Goal: Transaction & Acquisition: Purchase product/service

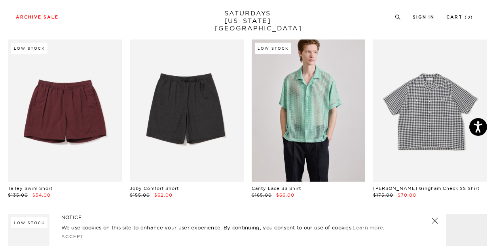
scroll to position [1091, 0]
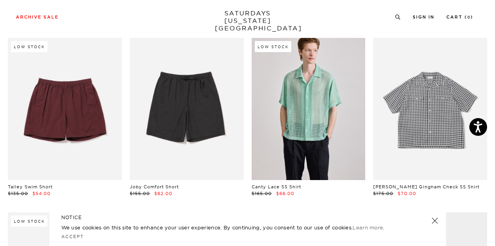
click at [418, 144] on link at bounding box center [430, 109] width 114 height 142
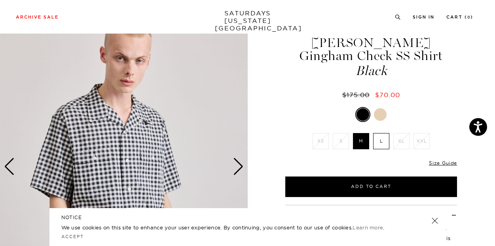
scroll to position [40, 0]
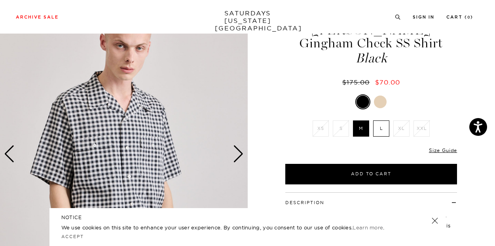
click at [365, 103] on div at bounding box center [362, 102] width 13 height 13
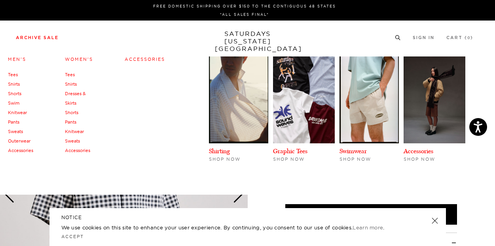
click at [15, 76] on link "Tees" at bounding box center [13, 75] width 10 height 6
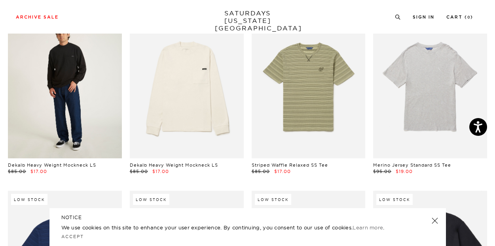
scroll to position [67, 0]
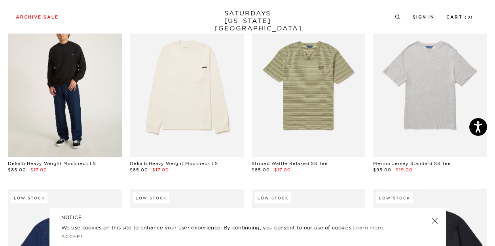
click at [85, 108] on link at bounding box center [65, 86] width 114 height 142
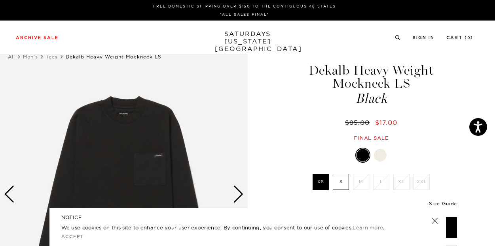
click at [122, 134] on img at bounding box center [124, 194] width 248 height 309
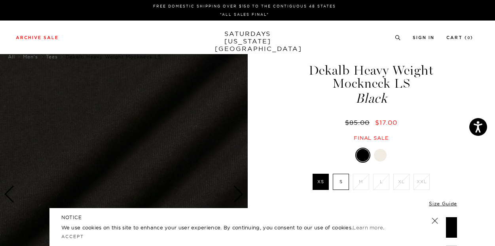
click at [341, 185] on label "S" at bounding box center [341, 182] width 16 height 16
click at [0, 0] on input "S" at bounding box center [0, 0] width 0 height 0
click at [312, 134] on div "Dekalb Heavy Weight Mockneck LS Black $85.00 $17.00 Final sale" at bounding box center [371, 95] width 174 height 94
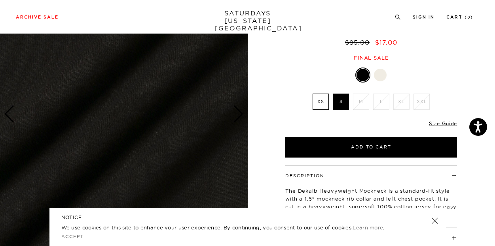
scroll to position [73, 0]
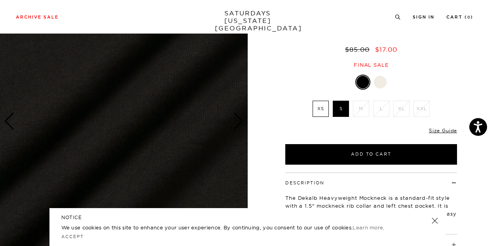
click at [381, 82] on div at bounding box center [380, 82] width 13 height 13
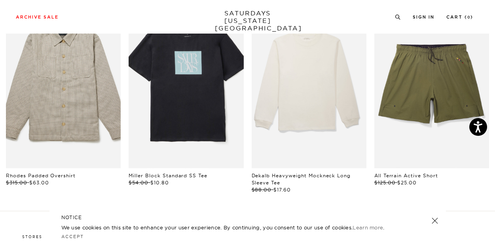
scroll to position [418, 0]
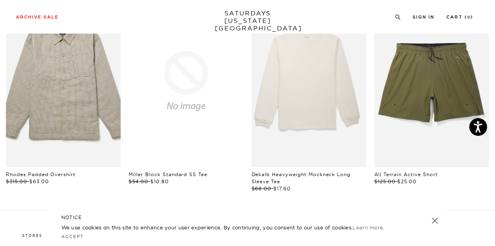
click at [181, 123] on link at bounding box center [186, 81] width 115 height 172
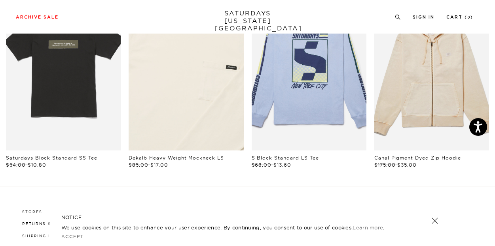
scroll to position [417, 0]
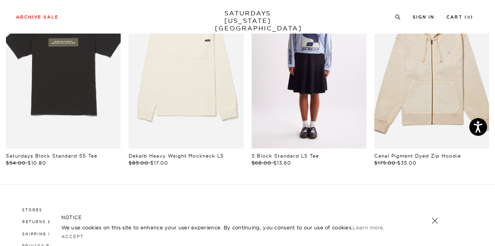
click at [325, 84] on link "files/M52329LT02-UNI-FOREVER-BLUE_01.jpg" at bounding box center [308, 63] width 115 height 172
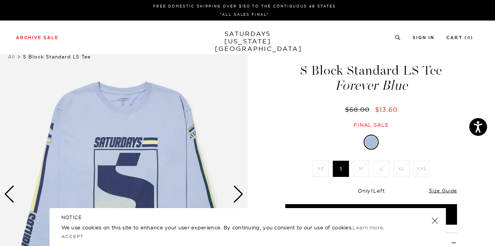
click at [235, 39] on link "SATURDAYS [US_STATE][GEOGRAPHIC_DATA]" at bounding box center [247, 41] width 65 height 23
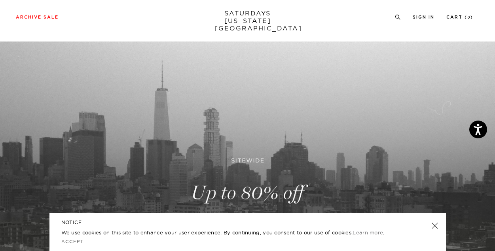
scroll to position [15, 0]
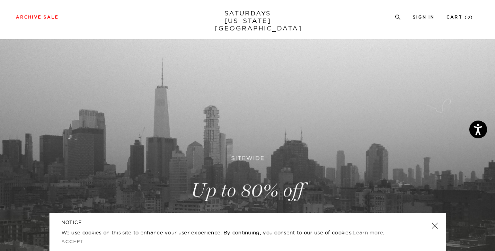
click at [428, 226] on div "NOTICE We use cookies on this site to enhance your user experience. By continui…" at bounding box center [247, 232] width 396 height 38
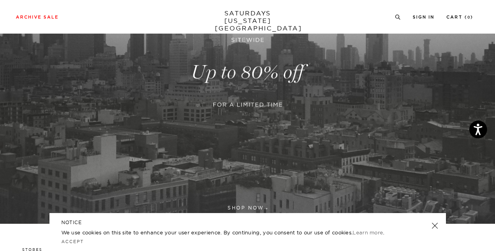
scroll to position [146, 0]
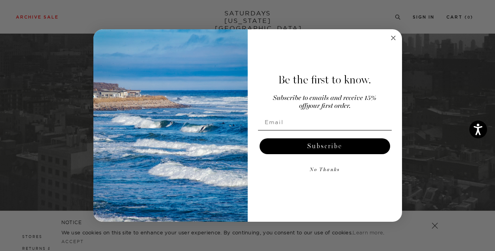
click at [257, 76] on div "Be the first to know." at bounding box center [324, 79] width 138 height 21
click at [391, 38] on circle "Close dialog" at bounding box center [392, 37] width 9 height 9
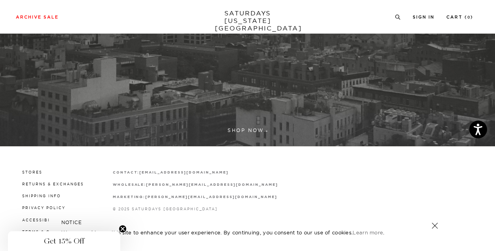
scroll to position [212, 0]
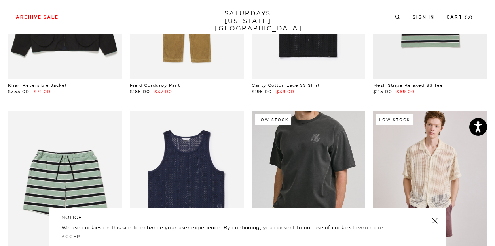
scroll to position [168, 0]
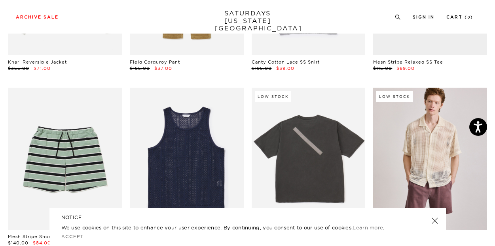
click at [437, 219] on link at bounding box center [434, 221] width 11 height 11
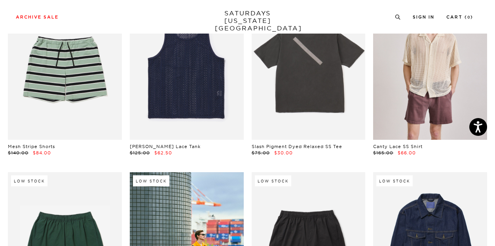
scroll to position [230, 0]
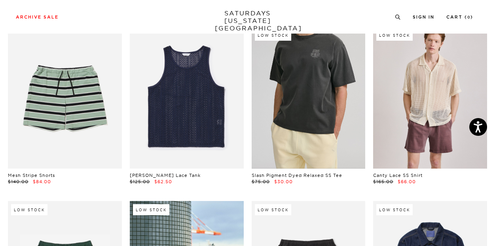
click at [295, 139] on link at bounding box center [308, 97] width 114 height 142
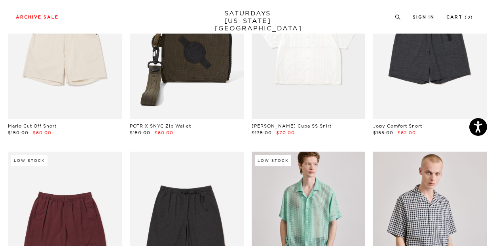
scroll to position [1060, 0]
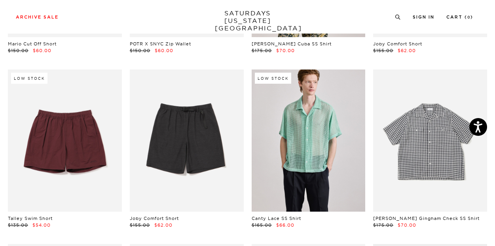
click at [414, 165] on link at bounding box center [430, 141] width 114 height 142
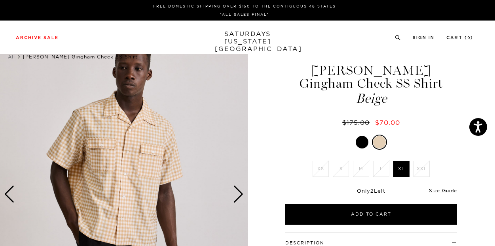
click at [361, 142] on div at bounding box center [361, 142] width 13 height 13
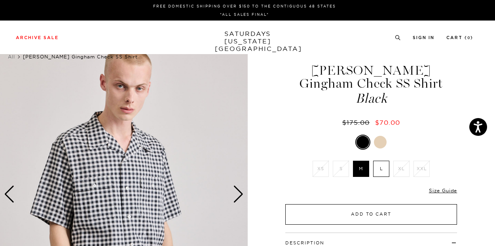
click at [365, 218] on button "Add to Cart" at bounding box center [371, 214] width 172 height 21
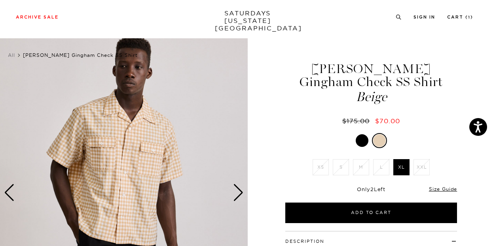
scroll to position [3, 0]
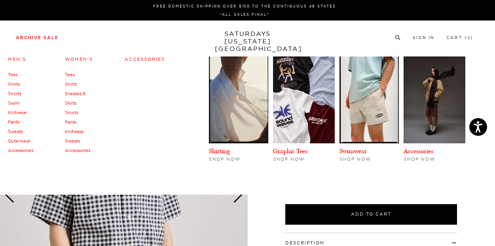
click at [17, 104] on link "Swim" at bounding box center [13, 103] width 11 height 6
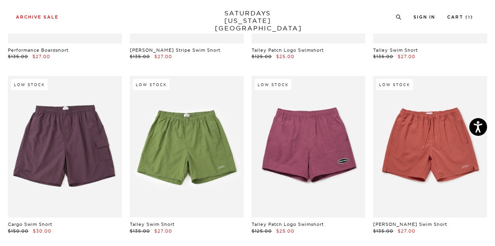
scroll to position [186, 0]
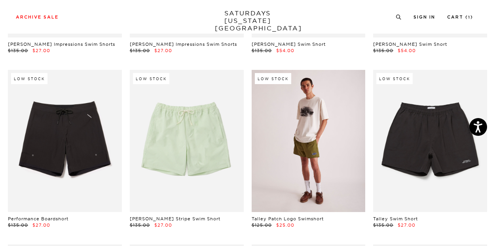
click at [335, 166] on link at bounding box center [308, 141] width 114 height 142
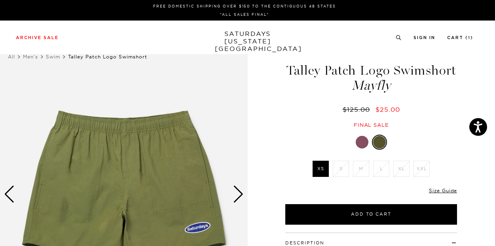
click at [361, 137] on div at bounding box center [361, 142] width 13 height 13
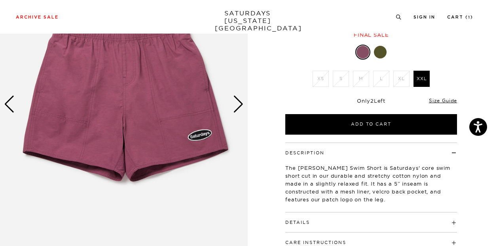
scroll to position [90, 0]
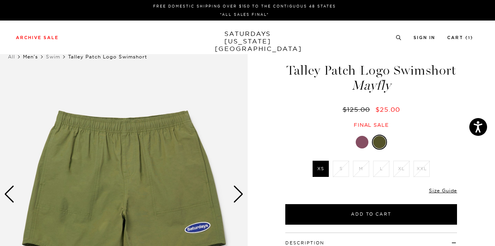
click at [34, 58] on link "Men's" at bounding box center [30, 57] width 15 height 6
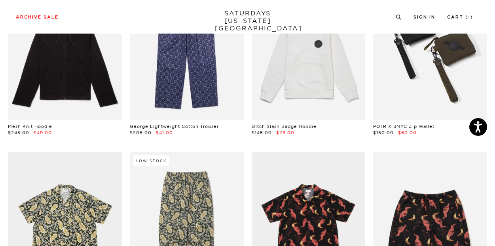
scroll to position [37, 0]
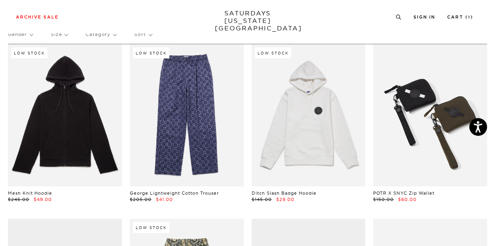
click at [442, 163] on link at bounding box center [430, 115] width 114 height 142
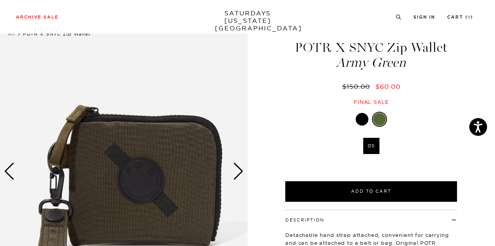
scroll to position [26, 0]
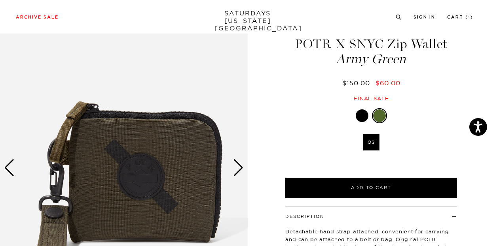
click at [361, 117] on div at bounding box center [361, 116] width 13 height 13
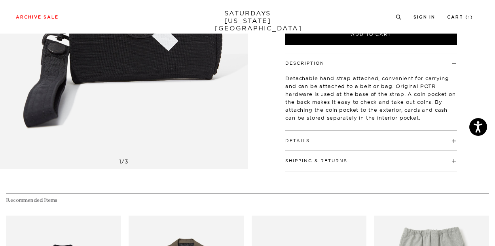
scroll to position [61, 0]
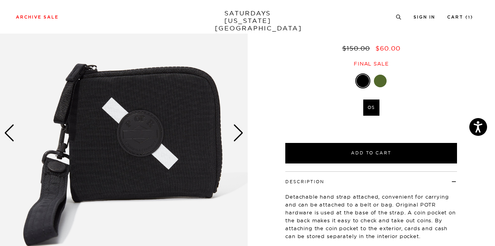
click at [236, 137] on div "Next slide" at bounding box center [238, 133] width 11 height 17
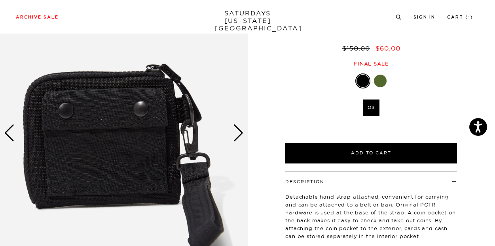
click at [236, 137] on div "Next slide" at bounding box center [238, 133] width 11 height 17
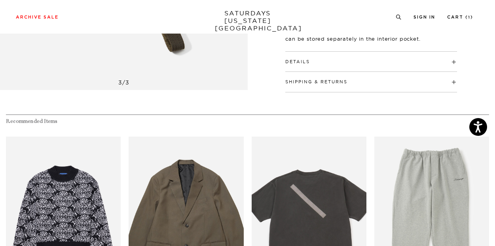
scroll to position [205, 0]
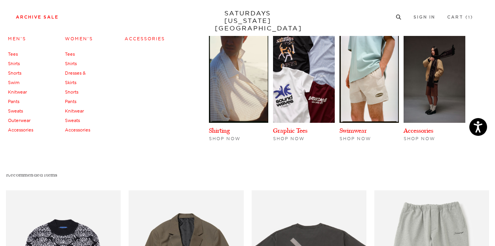
click at [19, 37] on link "Men's" at bounding box center [17, 39] width 18 height 6
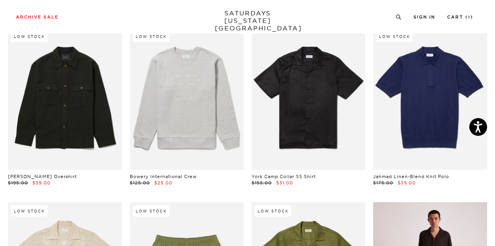
scroll to position [760, 0]
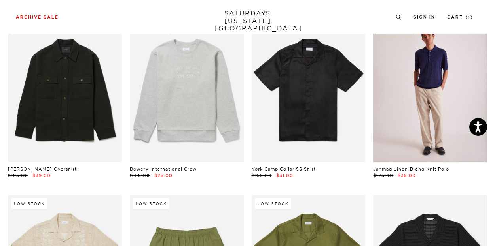
click at [432, 118] on link at bounding box center [430, 91] width 114 height 142
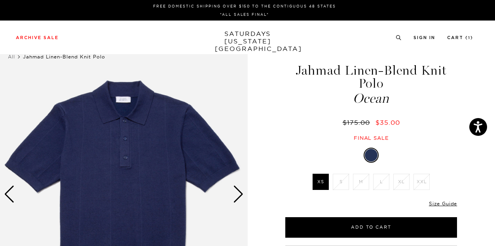
click at [315, 184] on label "XS" at bounding box center [320, 182] width 16 height 16
click at [0, 0] on input "XS" at bounding box center [0, 0] width 0 height 0
click at [108, 145] on img at bounding box center [124, 194] width 248 height 309
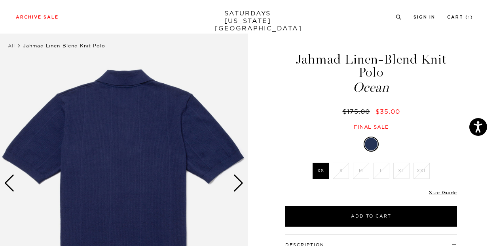
scroll to position [11, 0]
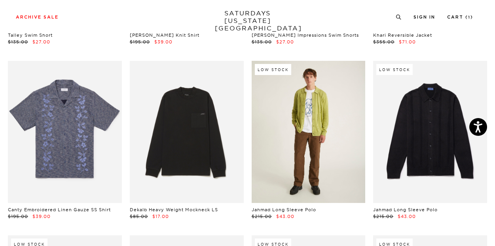
scroll to position [1593, 0]
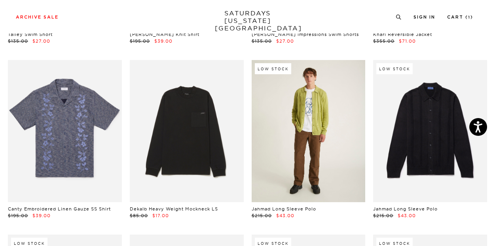
click at [327, 185] on link at bounding box center [308, 131] width 114 height 142
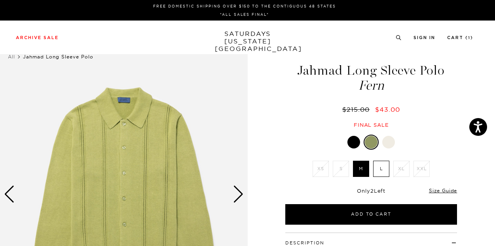
click at [134, 153] on img at bounding box center [124, 194] width 248 height 309
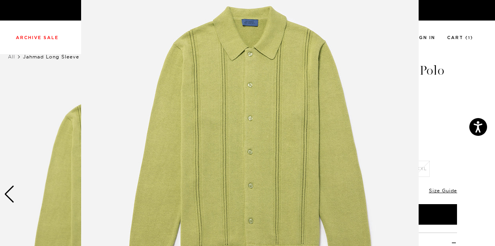
scroll to position [55, 0]
click at [42, 89] on figure at bounding box center [247, 123] width 495 height 246
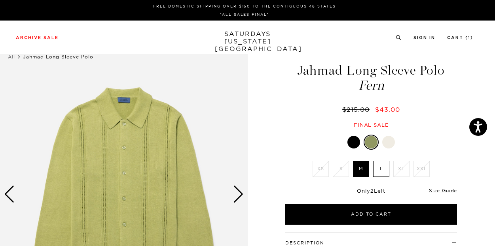
click at [352, 144] on div at bounding box center [353, 142] width 13 height 13
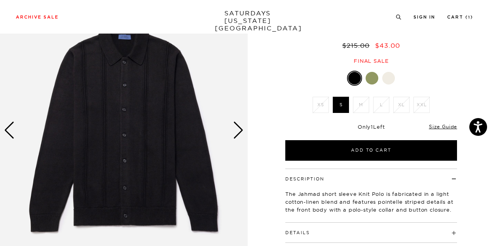
scroll to position [56, 0]
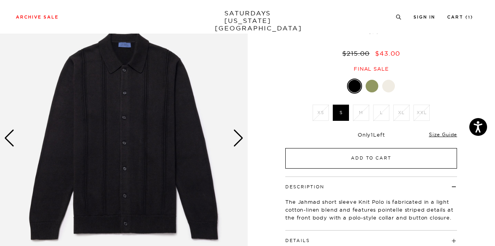
click at [363, 158] on button "Add to Cart" at bounding box center [371, 158] width 172 height 21
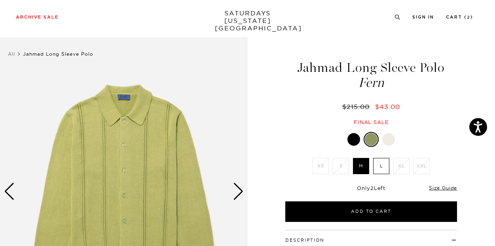
scroll to position [3, 0]
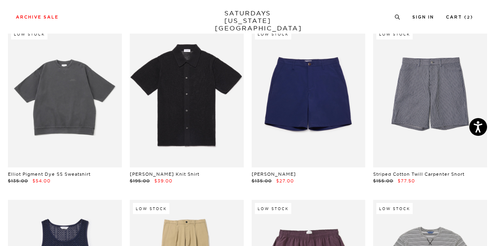
scroll to position [2128, 0]
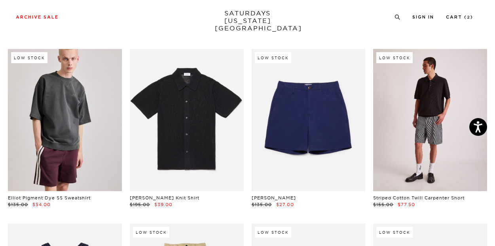
click at [410, 120] on link at bounding box center [430, 120] width 114 height 142
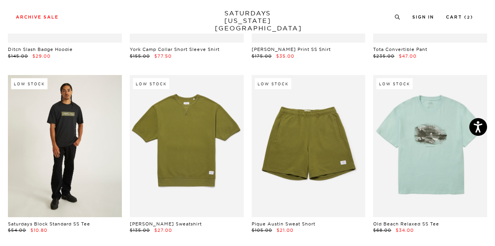
scroll to position [2802, 0]
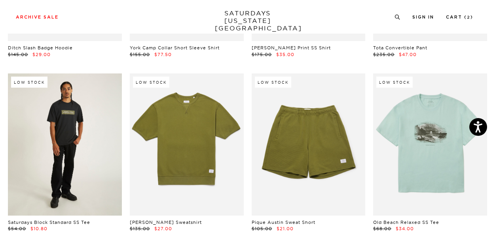
click at [62, 162] on link at bounding box center [65, 145] width 114 height 142
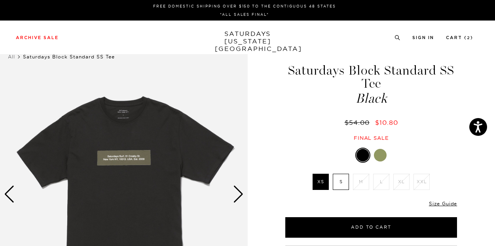
click at [341, 185] on label "S" at bounding box center [341, 182] width 16 height 16
click at [0, 0] on input "S" at bounding box center [0, 0] width 0 height 0
click at [122, 159] on img at bounding box center [124, 194] width 248 height 309
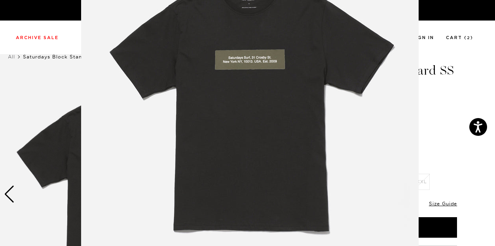
scroll to position [96, 0]
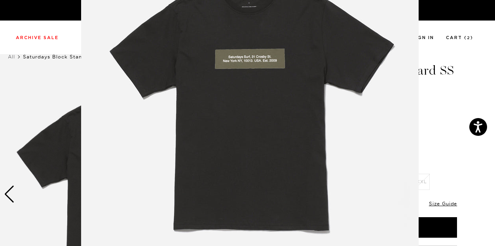
click at [122, 159] on img at bounding box center [249, 106] width 337 height 405
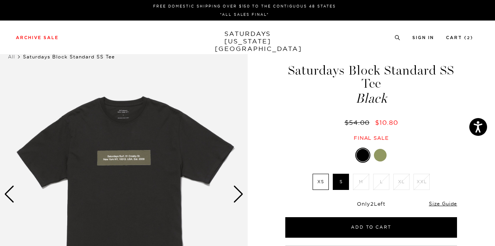
click at [379, 155] on div at bounding box center [380, 155] width 13 height 13
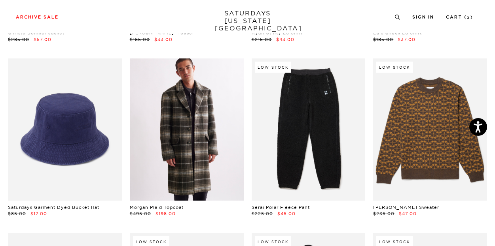
scroll to position [4227, 0]
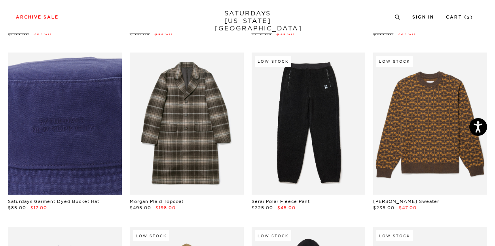
click at [59, 145] on link at bounding box center [65, 124] width 114 height 142
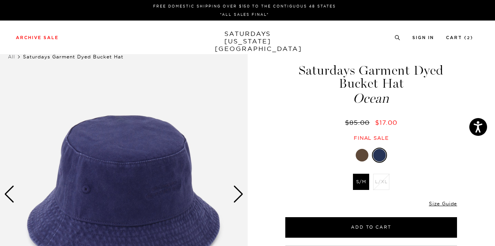
click at [361, 157] on div at bounding box center [361, 155] width 13 height 13
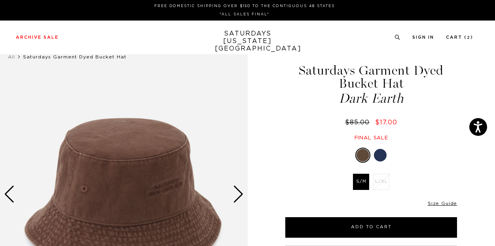
click at [380, 156] on div at bounding box center [380, 155] width 13 height 13
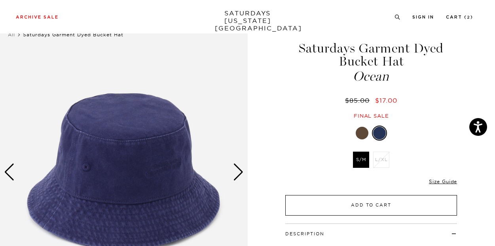
scroll to position [23, 0]
click at [363, 208] on button "Add to Cart" at bounding box center [371, 205] width 172 height 21
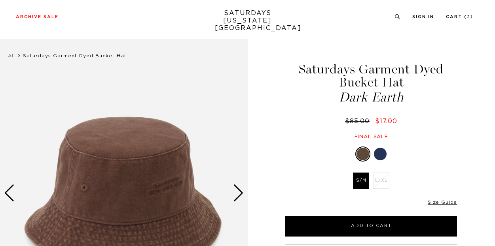
scroll to position [2, 0]
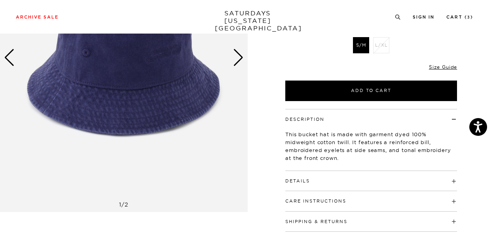
scroll to position [158, 0]
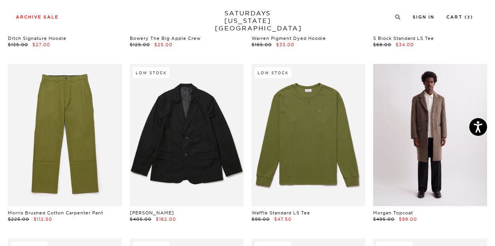
scroll to position [5295, 0]
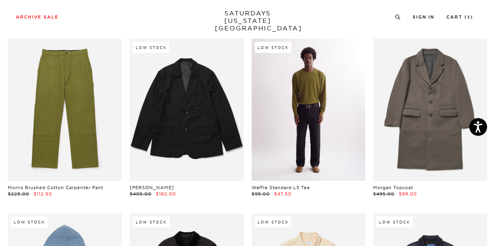
click at [302, 123] on link at bounding box center [308, 110] width 114 height 142
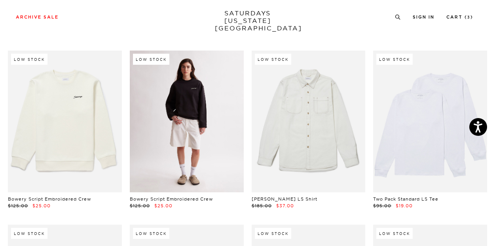
scroll to position [7388, 0]
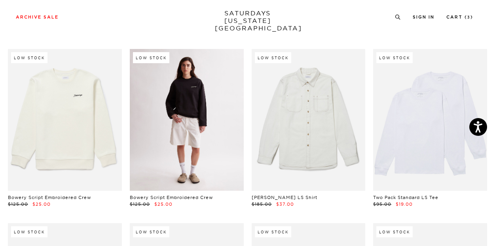
click at [189, 106] on link at bounding box center [187, 120] width 114 height 142
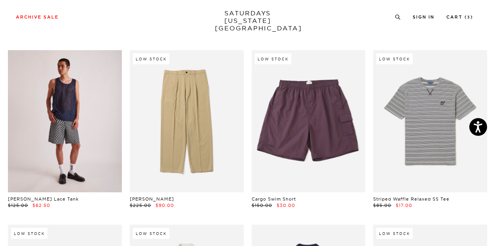
scroll to position [2302, 0]
click at [85, 163] on link at bounding box center [65, 121] width 114 height 142
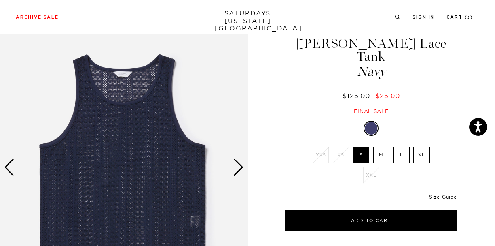
scroll to position [35, 0]
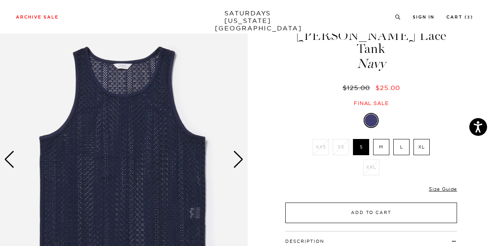
click at [355, 205] on button "Add to Cart" at bounding box center [371, 213] width 172 height 21
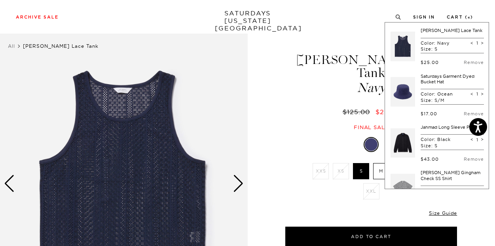
scroll to position [16, 0]
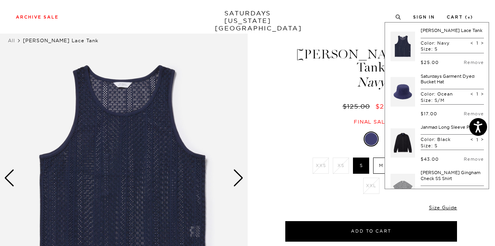
click at [270, 114] on div "1 / 4 Gabriel Cotton Lace Tank Navy" at bounding box center [247, 194] width 495 height 341
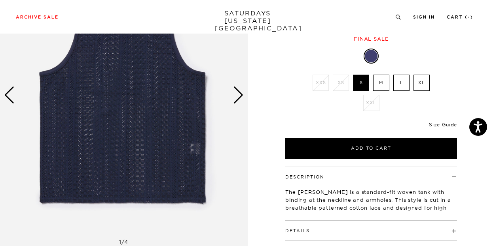
scroll to position [98, 0]
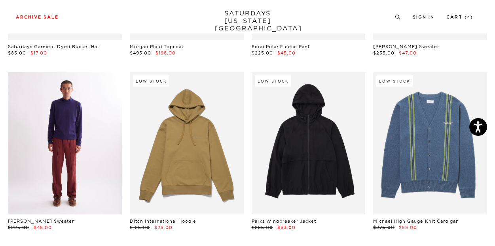
scroll to position [4382, 0]
click at [72, 162] on link at bounding box center [65, 143] width 114 height 142
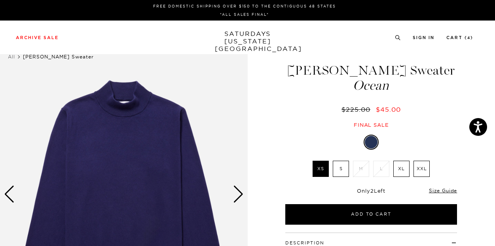
click at [127, 93] on img at bounding box center [124, 194] width 248 height 309
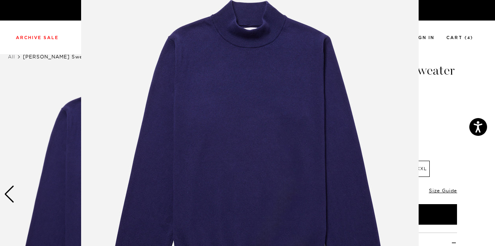
scroll to position [51, 0]
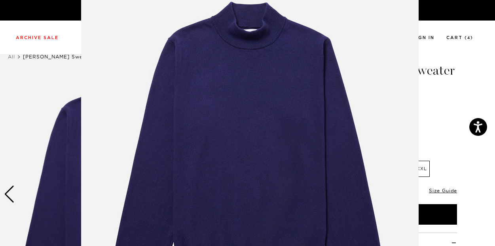
click at [138, 83] on img at bounding box center [249, 151] width 337 height 405
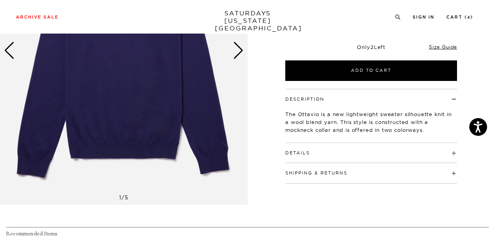
scroll to position [121, 0]
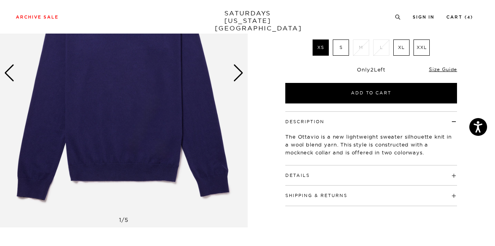
click at [240, 68] on div "Next slide" at bounding box center [238, 72] width 11 height 17
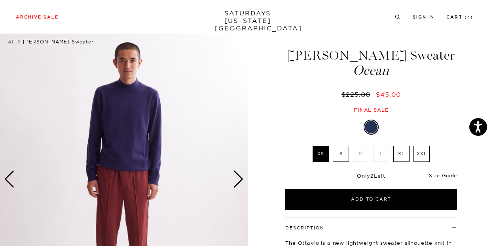
scroll to position [5, 0]
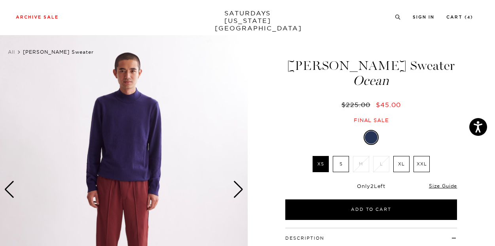
click at [236, 191] on div "Next slide" at bounding box center [238, 189] width 11 height 17
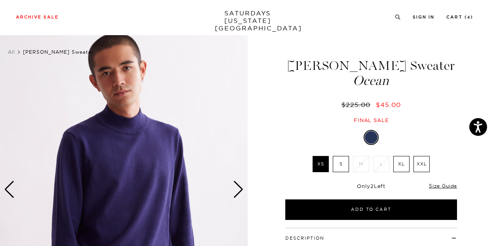
click at [340, 165] on label "S" at bounding box center [341, 164] width 16 height 16
click at [0, 0] on input "S" at bounding box center [0, 0] width 0 height 0
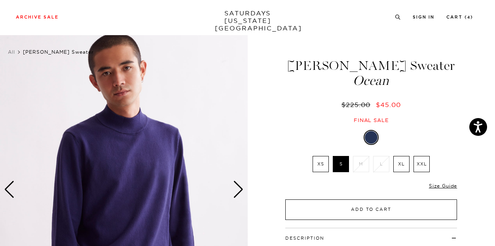
click at [359, 216] on button "Add to Cart" at bounding box center [371, 210] width 172 height 21
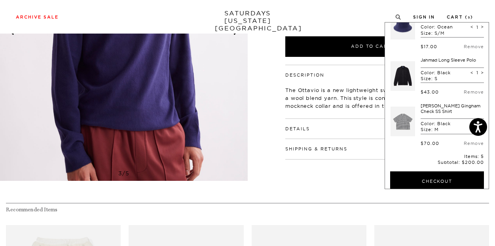
scroll to position [113, 0]
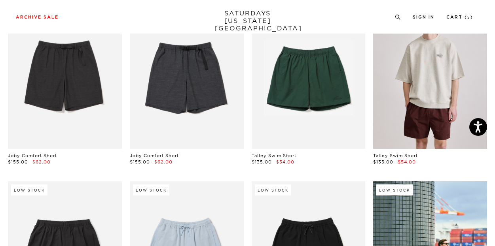
scroll to position [7914, 0]
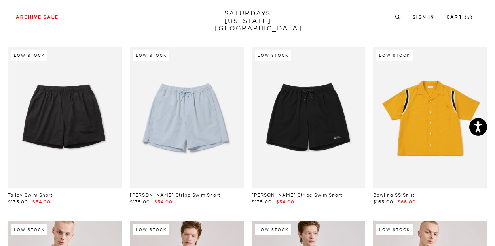
click at [433, 140] on link at bounding box center [430, 118] width 114 height 142
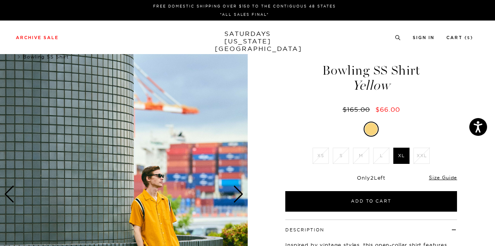
click at [151, 209] on img at bounding box center [124, 194] width 248 height 309
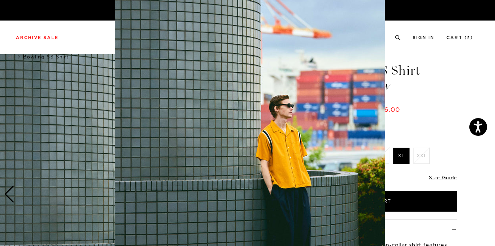
scroll to position [76, 0]
click at [372, 123] on img at bounding box center [250, 126] width 270 height 405
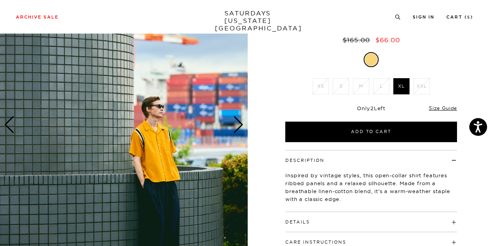
scroll to position [57, 0]
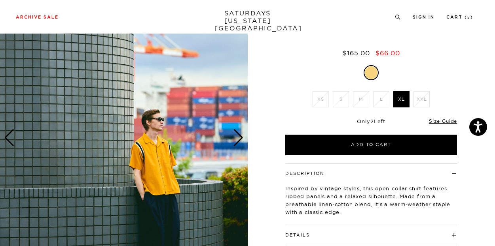
click at [239, 144] on div "Next slide" at bounding box center [238, 137] width 11 height 17
click at [211, 138] on img at bounding box center [124, 137] width 248 height 309
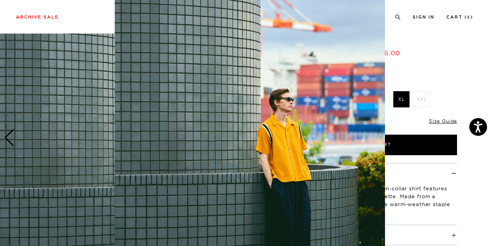
scroll to position [83, 0]
click at [373, 134] on img at bounding box center [250, 119] width 270 height 405
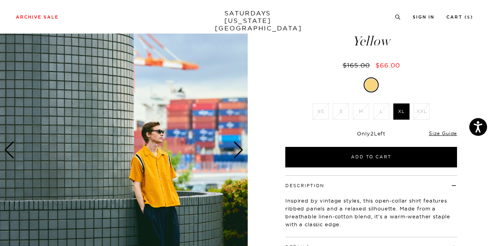
scroll to position [0, 0]
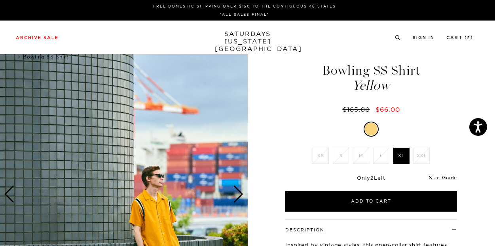
click at [234, 195] on div "Next slide" at bounding box center [238, 194] width 11 height 17
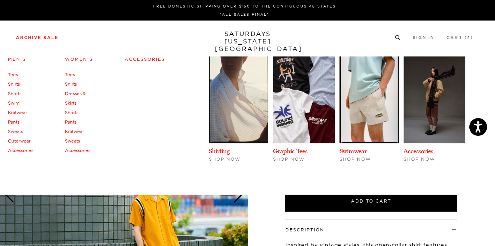
click at [15, 73] on link "Tees" at bounding box center [13, 75] width 10 height 6
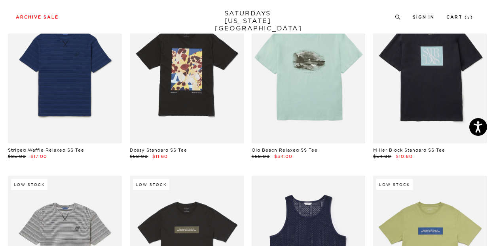
scroll to position [395, 0]
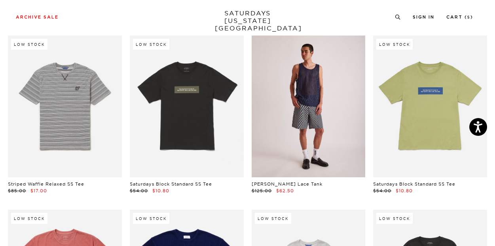
click at [301, 143] on link at bounding box center [308, 107] width 114 height 142
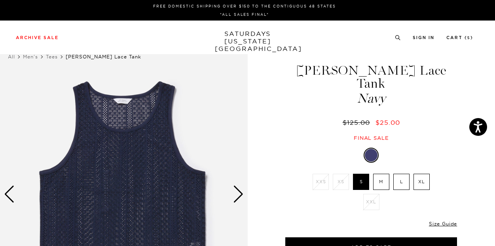
click at [381, 174] on label "M" at bounding box center [381, 182] width 16 height 16
click at [0, 0] on input "M" at bounding box center [0, 0] width 0 height 0
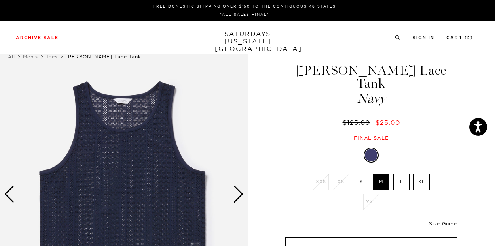
click at [376, 238] on button "Add to Cart" at bounding box center [371, 248] width 172 height 21
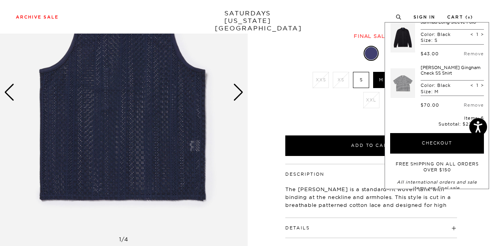
scroll to position [198, 0]
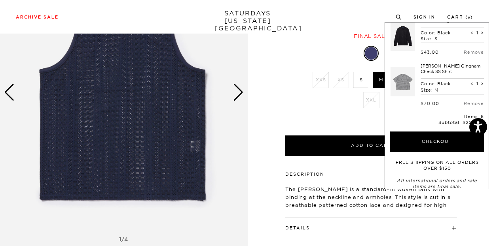
click at [263, 196] on div "1 / 4 Gabriel Cotton Lace Tank Navy" at bounding box center [247, 108] width 495 height 341
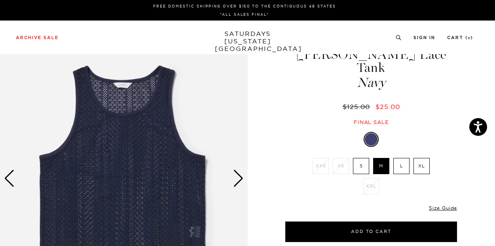
scroll to position [0, 0]
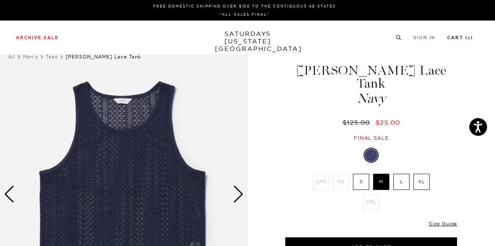
click at [453, 38] on link "Cart ( 6 )" at bounding box center [460, 38] width 26 height 4
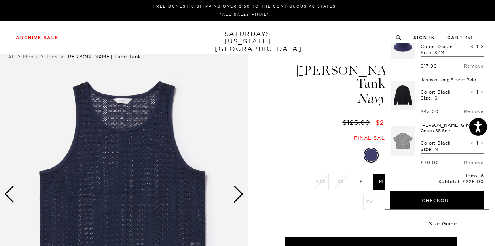
scroll to position [159, 0]
click at [435, 81] on link "Jahmad Long Sleeve Polo" at bounding box center [447, 81] width 55 height 6
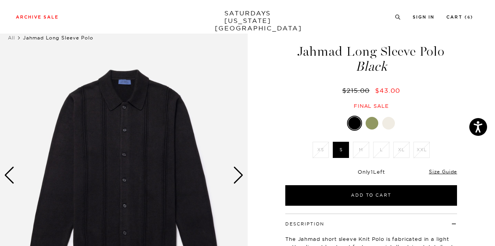
scroll to position [26, 0]
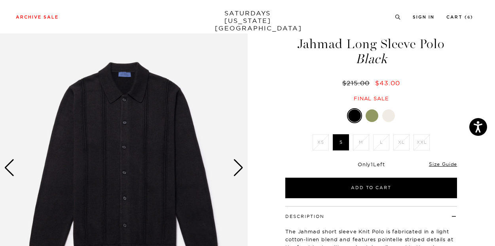
click at [240, 173] on div "Next slide" at bounding box center [238, 167] width 11 height 17
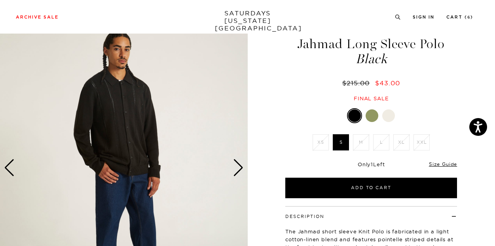
click at [240, 173] on div "Next slide" at bounding box center [238, 167] width 11 height 17
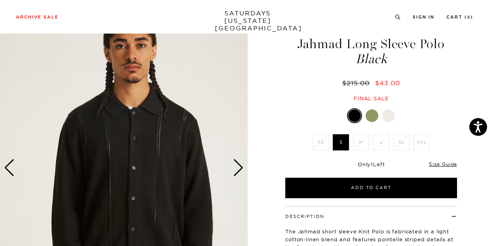
click at [235, 171] on div "Next slide" at bounding box center [238, 167] width 11 height 17
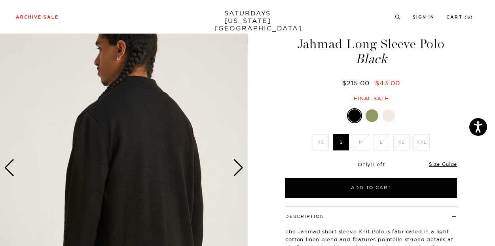
click at [235, 171] on div "Next slide" at bounding box center [238, 167] width 11 height 17
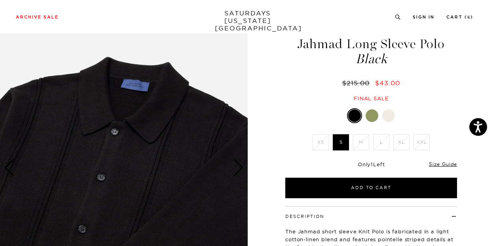
click at [235, 171] on div "Next slide" at bounding box center [238, 167] width 11 height 17
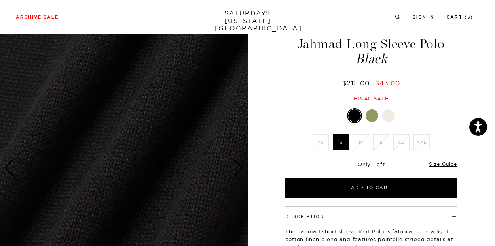
click at [235, 171] on div "Next slide" at bounding box center [238, 167] width 11 height 17
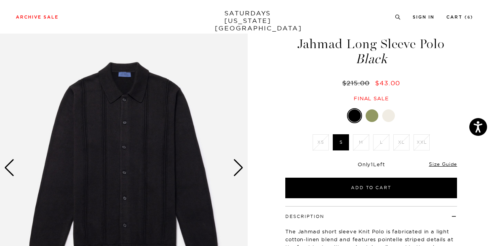
click at [110, 140] on img at bounding box center [124, 167] width 248 height 309
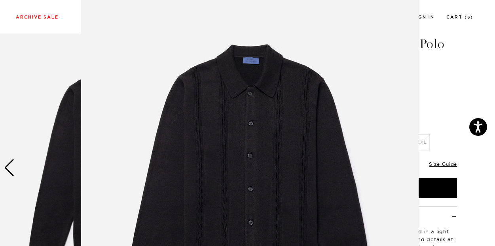
scroll to position [18, 0]
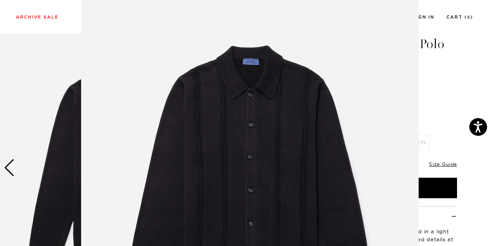
click at [68, 26] on figure at bounding box center [247, 123] width 495 height 246
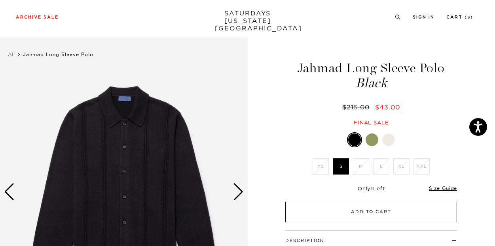
scroll to position [0, 0]
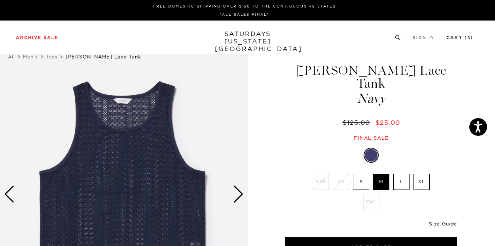
click at [453, 38] on link "Cart ( 6 )" at bounding box center [459, 38] width 27 height 4
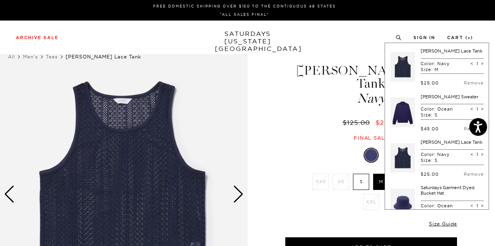
click at [286, 96] on div "[PERSON_NAME] Lace Tank Navy $125.00 $25.00 Final sale" at bounding box center [371, 95] width 174 height 94
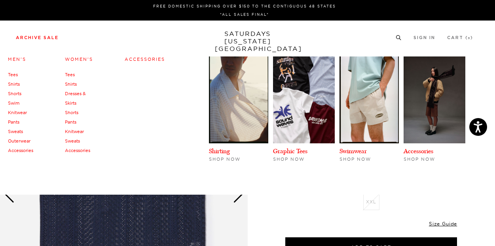
click at [29, 37] on link "Archive Sale" at bounding box center [37, 38] width 43 height 4
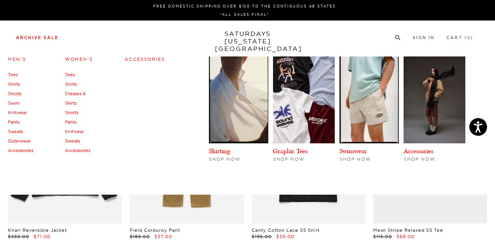
click at [77, 59] on link "Women's" at bounding box center [79, 60] width 28 height 6
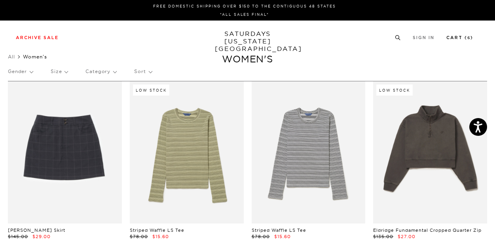
click at [454, 38] on link "Cart ( 6 )" at bounding box center [459, 38] width 27 height 4
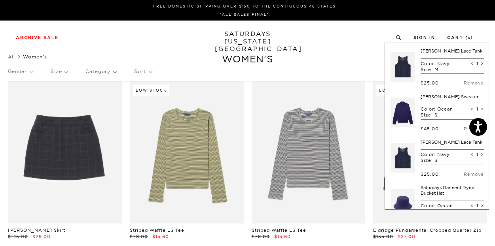
click at [406, 67] on link at bounding box center [402, 66] width 25 height 37
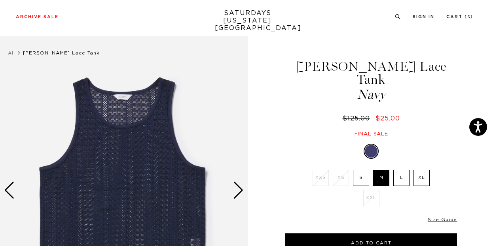
scroll to position [4, 0]
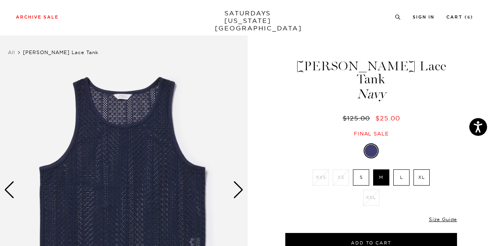
click at [240, 193] on div "Next slide" at bounding box center [238, 189] width 11 height 17
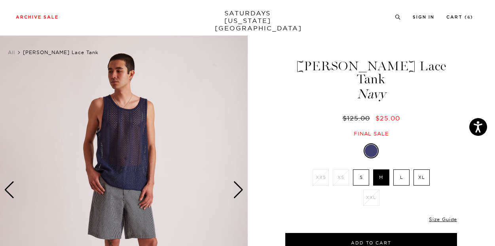
click at [240, 193] on div "Next slide" at bounding box center [238, 189] width 11 height 17
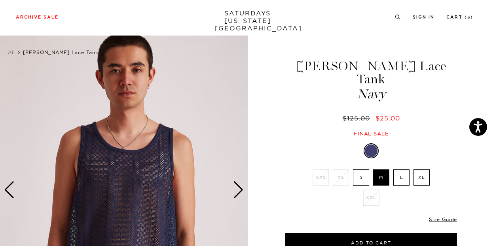
click at [240, 193] on div "Next slide" at bounding box center [238, 189] width 11 height 17
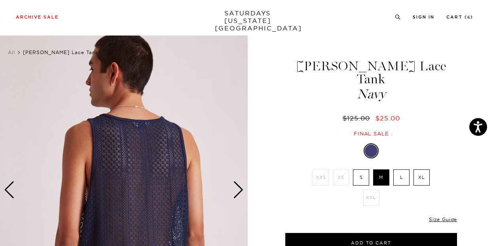
click at [240, 193] on div "Next slide" at bounding box center [238, 189] width 11 height 17
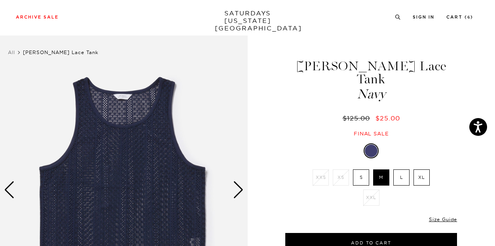
click at [9, 192] on div "Previous slide" at bounding box center [9, 189] width 11 height 17
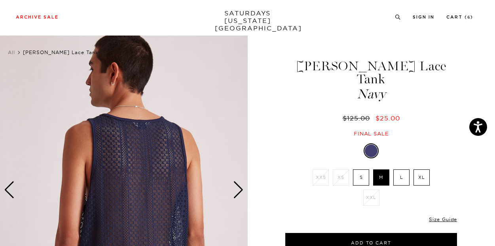
click at [9, 192] on div "Previous slide" at bounding box center [9, 189] width 11 height 17
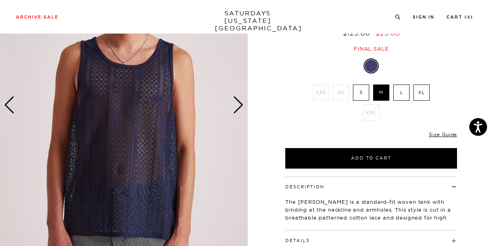
scroll to position [89, 0]
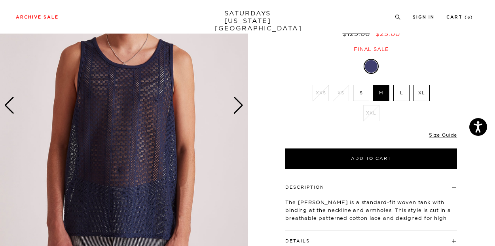
click at [8, 109] on div "Previous slide" at bounding box center [9, 105] width 11 height 17
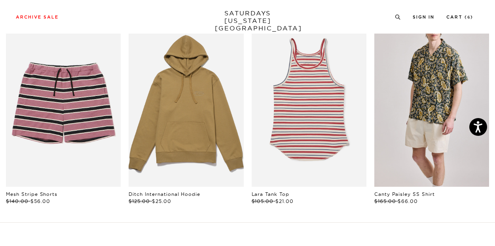
scroll to position [410, 0]
click at [439, 122] on link "files/250308_saturdaysnyc7044.jpg" at bounding box center [431, 101] width 115 height 172
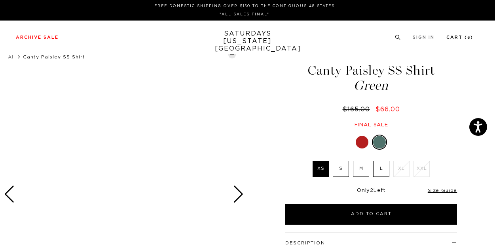
click at [457, 38] on link "Cart ( 6 )" at bounding box center [459, 37] width 27 height 4
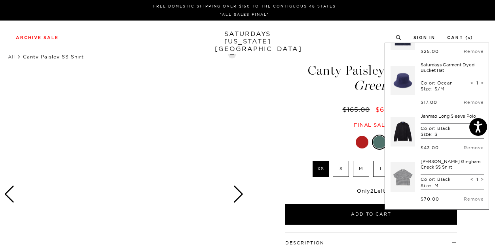
scroll to position [121, 0]
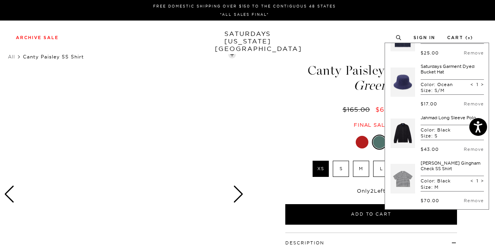
click at [435, 117] on link "Jahmad Long Sleeve Polo" at bounding box center [447, 118] width 55 height 6
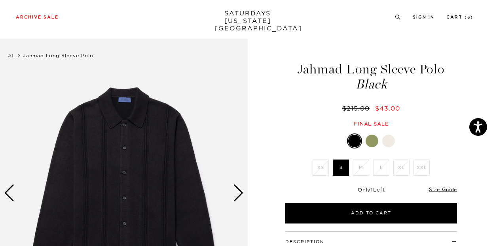
scroll to position [2, 0]
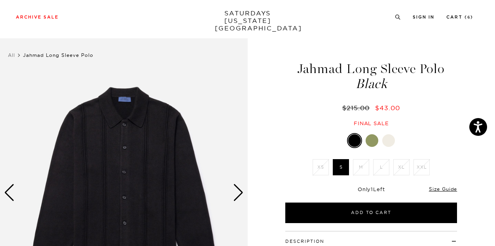
click at [238, 197] on div "Next slide" at bounding box center [238, 192] width 11 height 17
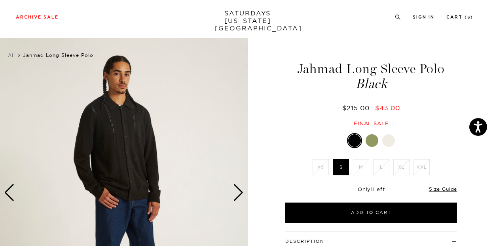
click at [238, 197] on div "Next slide" at bounding box center [238, 192] width 11 height 17
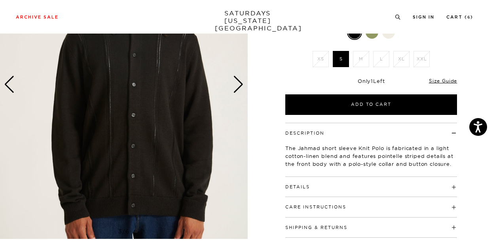
scroll to position [108, 0]
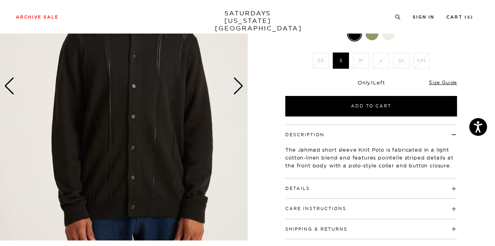
click at [238, 89] on div "Next slide" at bounding box center [238, 86] width 11 height 17
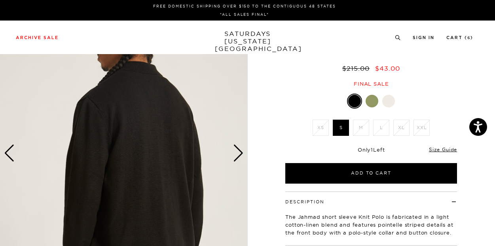
scroll to position [0, 0]
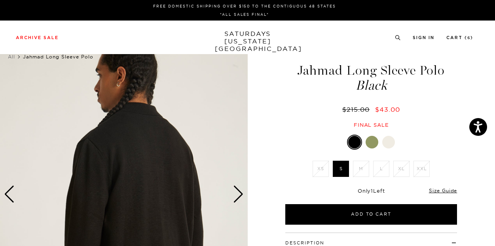
click at [240, 199] on div "Next slide" at bounding box center [238, 194] width 11 height 17
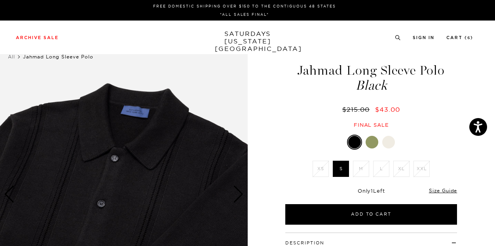
click at [240, 199] on div "Next slide" at bounding box center [238, 194] width 11 height 17
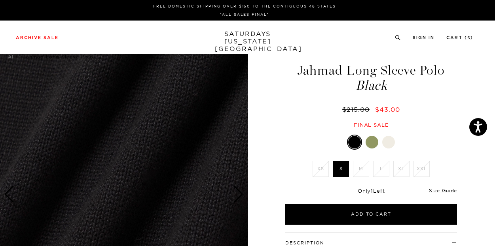
click at [240, 199] on div "Next slide" at bounding box center [238, 194] width 11 height 17
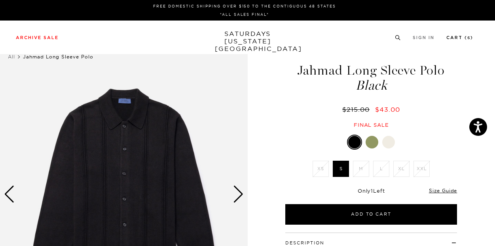
click at [457, 38] on link "Cart ( 6 )" at bounding box center [459, 38] width 27 height 4
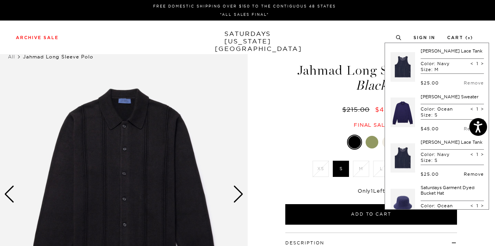
click at [466, 173] on link "Remove" at bounding box center [473, 175] width 20 height 6
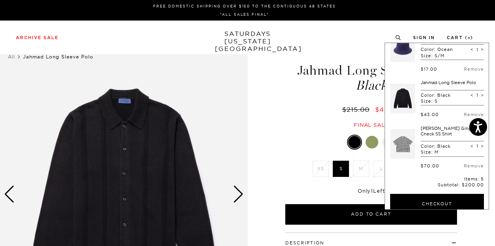
scroll to position [113, 0]
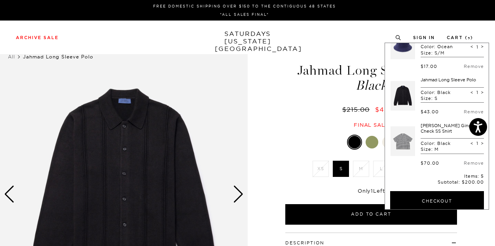
click at [433, 128] on link "[PERSON_NAME] Gingham Check SS Shirt" at bounding box center [450, 128] width 60 height 11
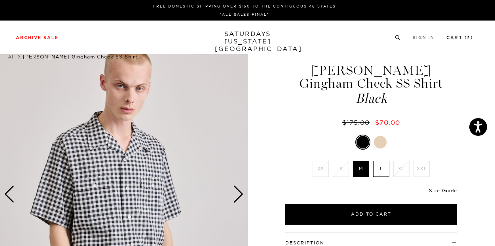
click at [454, 38] on link "Cart ( 5 )" at bounding box center [459, 38] width 27 height 4
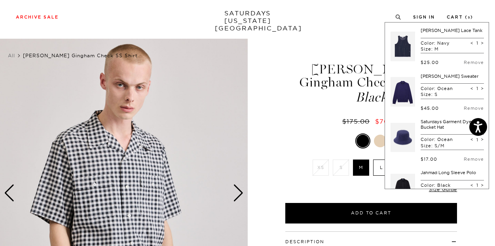
scroll to position [2, 0]
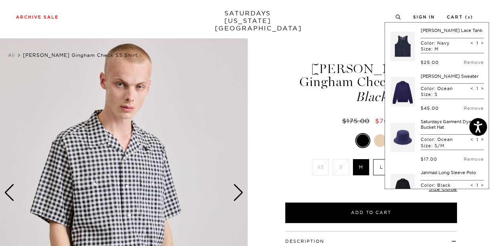
click at [441, 77] on link "[PERSON_NAME] Sweater" at bounding box center [449, 77] width 58 height 6
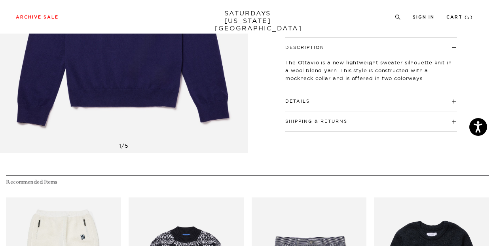
scroll to position [30, 0]
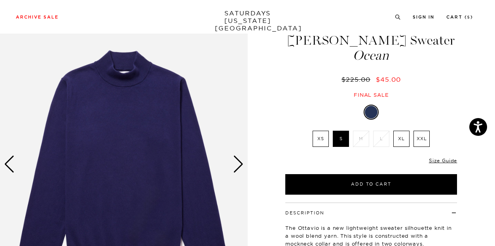
click at [242, 170] on div "Next slide" at bounding box center [238, 164] width 11 height 17
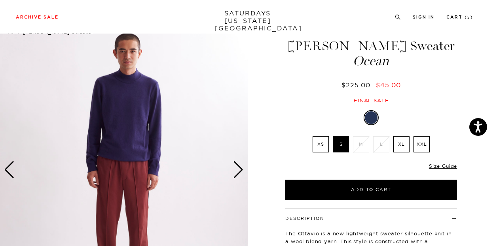
scroll to position [19, 0]
